Goal: Check status: Check status

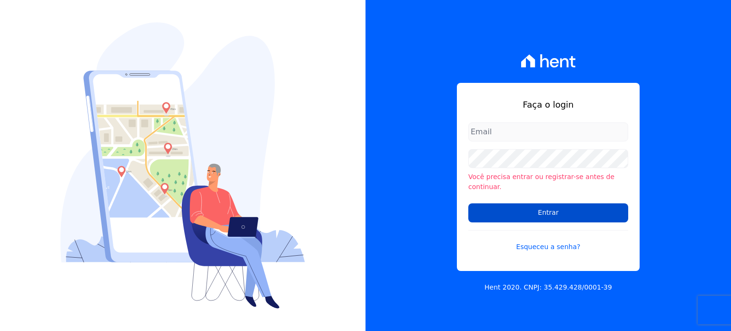
type input "[PERSON_NAME][EMAIL_ADDRESS][DOMAIN_NAME]"
click at [542, 217] on input "Entrar" at bounding box center [548, 212] width 160 height 19
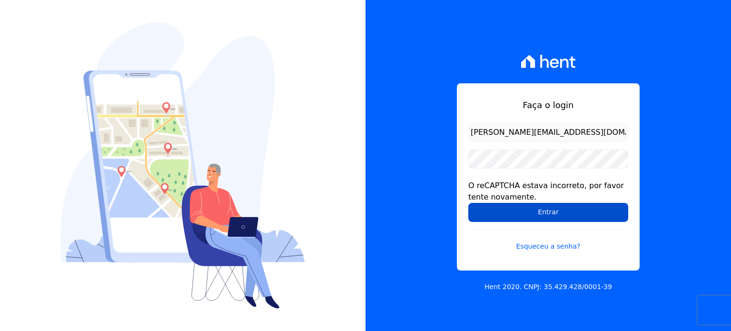
click at [498, 213] on input "Entrar" at bounding box center [548, 212] width 160 height 19
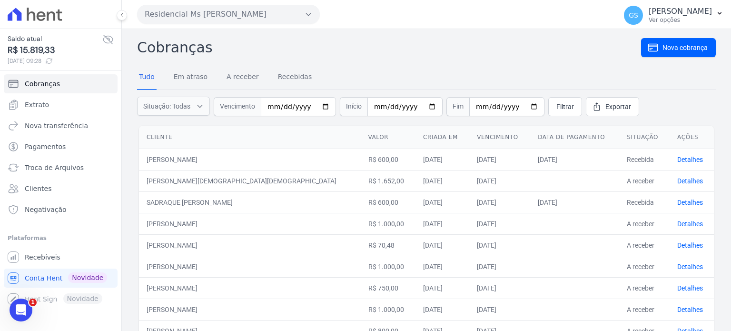
drag, startPoint x: 55, startPoint y: 49, endPoint x: 20, endPoint y: 52, distance: 35.9
click at [20, 52] on span "R$ 15.819,33" at bounding box center [55, 50] width 95 height 13
copy span "15.819,33"
click at [396, 78] on nav "Tudo Em atraso A receber Recebidas" at bounding box center [426, 78] width 579 height 24
click at [252, 73] on link "A receber" at bounding box center [243, 77] width 36 height 25
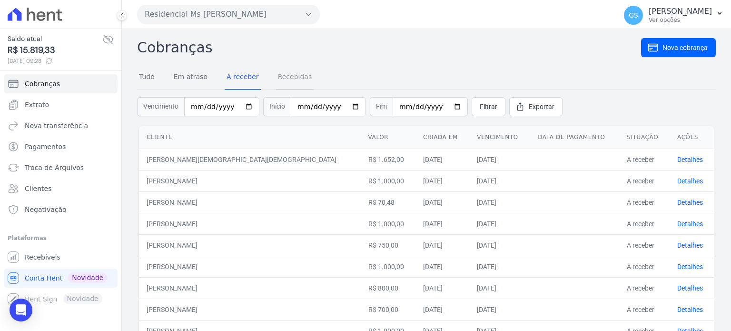
click at [303, 79] on link "Recebidas" at bounding box center [295, 77] width 38 height 25
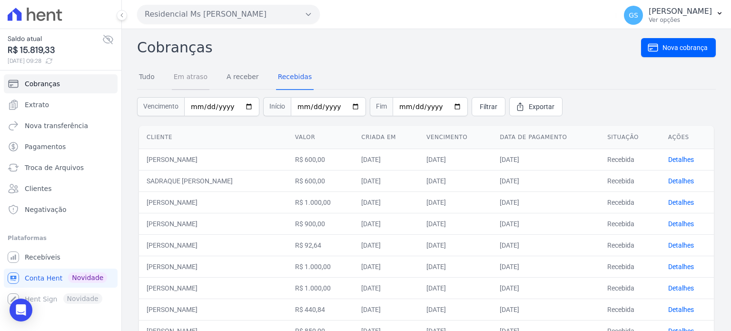
drag, startPoint x: 194, startPoint y: 80, endPoint x: 208, endPoint y: 79, distance: 13.9
click at [194, 80] on link "Em atraso" at bounding box center [191, 77] width 38 height 25
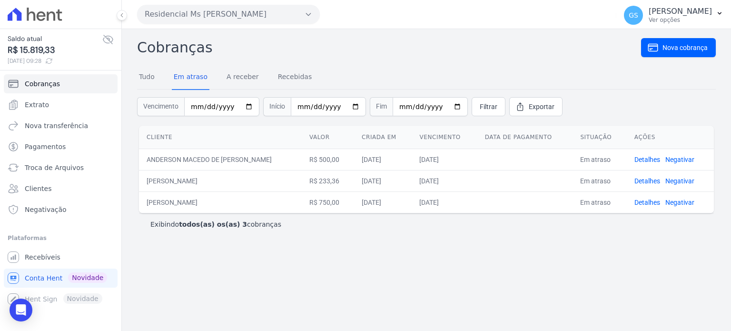
click at [350, 246] on div "Cobranças Nova cobrança Tudo Em atraso A receber Recebidas Vencimento Início Fi…" at bounding box center [426, 180] width 609 height 302
click at [291, 76] on link "Recebidas" at bounding box center [295, 77] width 38 height 25
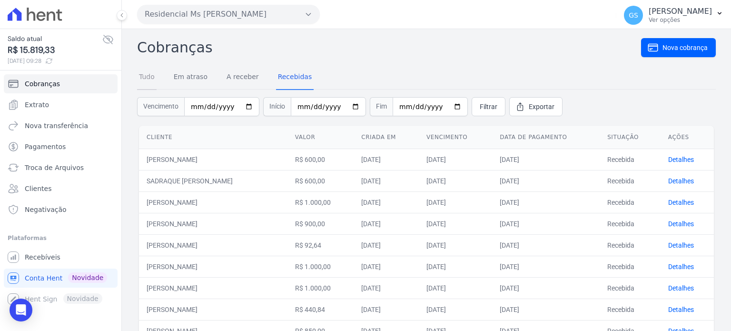
click at [146, 79] on link "Tudo" at bounding box center [147, 77] width 20 height 25
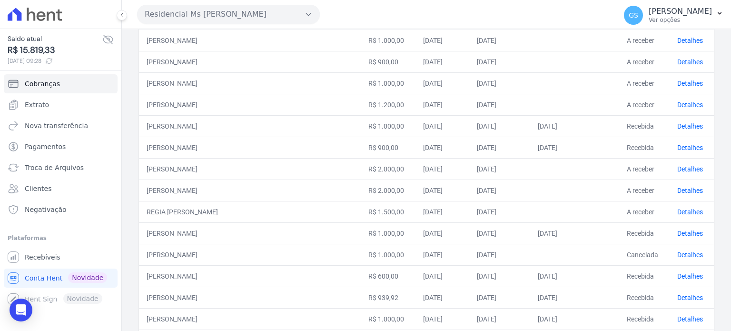
scroll to position [381, 0]
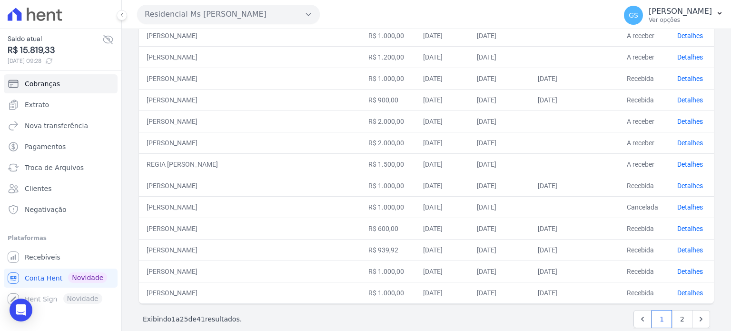
drag, startPoint x: 668, startPoint y: 268, endPoint x: 655, endPoint y: 264, distance: 13.9
click at [677, 268] on link "Detalhes" at bounding box center [690, 272] width 26 height 8
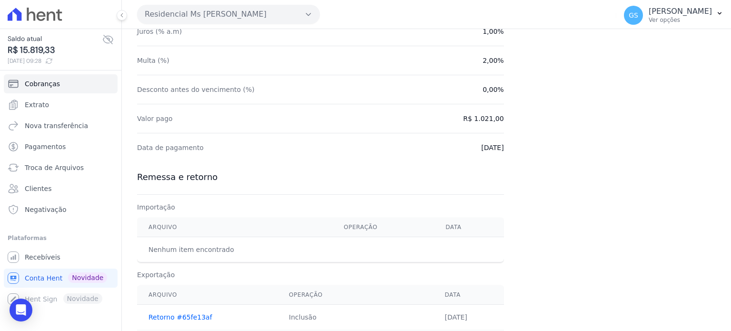
scroll to position [278, 0]
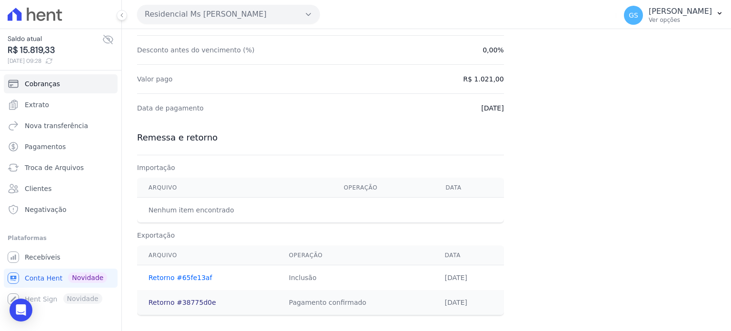
click at [206, 301] on link "Retorno #38775d0e" at bounding box center [183, 302] width 68 height 8
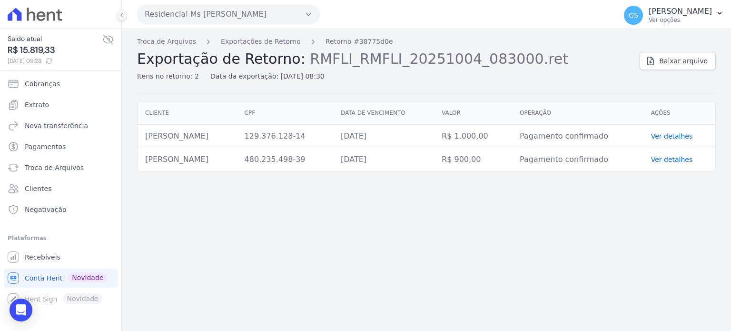
click at [677, 137] on link "Ver detalhes" at bounding box center [672, 136] width 42 height 8
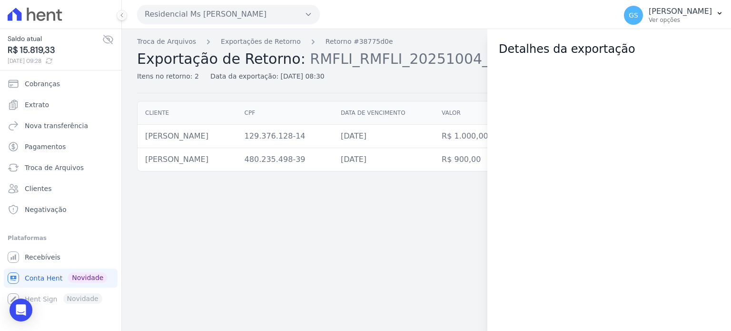
drag, startPoint x: 273, startPoint y: 220, endPoint x: 251, endPoint y: 208, distance: 24.7
click at [273, 220] on div "Troca de Arquivos Exportações de Retorno Retorno #38775d0e Exportação de Retorn…" at bounding box center [426, 180] width 609 height 302
click at [59, 275] on span "Conta Hent" at bounding box center [44, 278] width 38 height 10
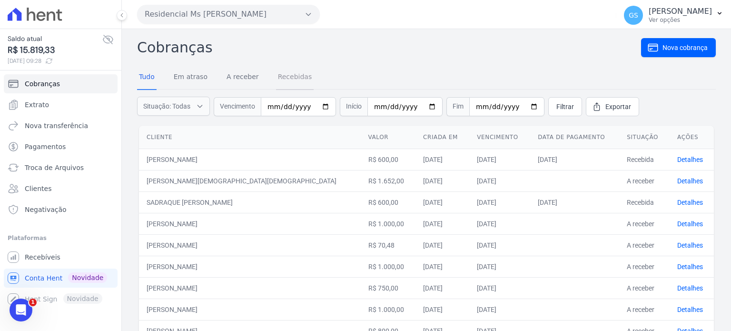
click at [287, 83] on link "Recebidas" at bounding box center [295, 77] width 38 height 25
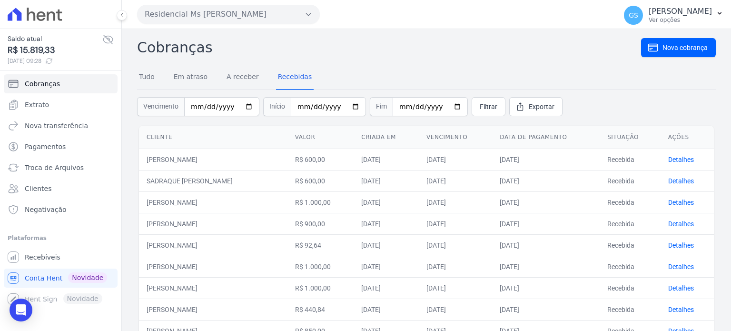
click at [588, 94] on form "Vencimento Início Fim Filtrar Exportar" at bounding box center [426, 106] width 579 height 34
click at [153, 78] on link "Tudo" at bounding box center [147, 77] width 20 height 25
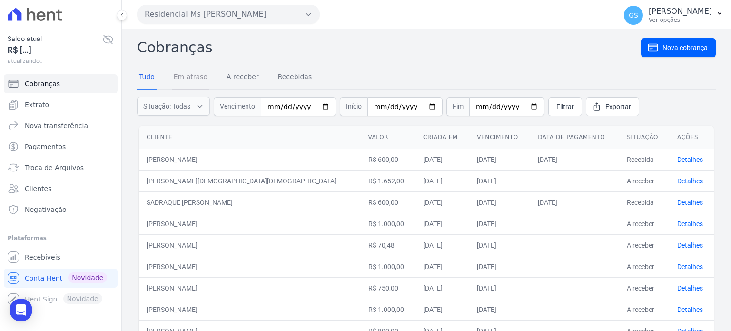
click at [192, 79] on link "Em atraso" at bounding box center [191, 77] width 38 height 25
